Goal: Understand process/instructions

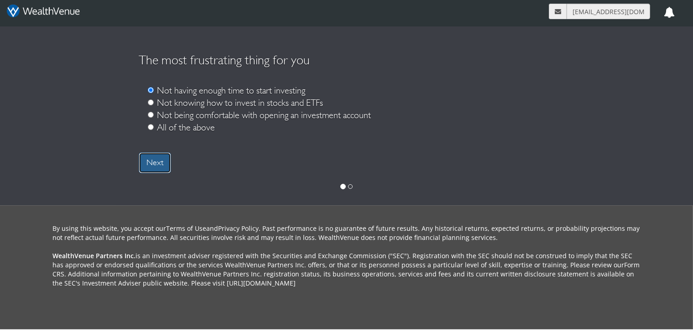
click at [156, 154] on link "Next" at bounding box center [155, 162] width 32 height 21
click at [162, 171] on link "Next" at bounding box center [155, 162] width 32 height 21
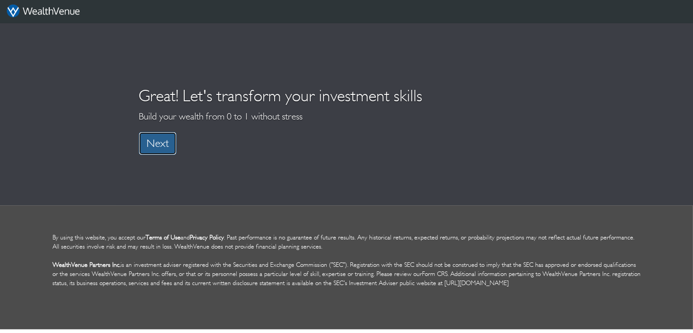
click at [158, 154] on link "Next" at bounding box center [158, 143] width 38 height 23
